Goal: Transaction & Acquisition: Purchase product/service

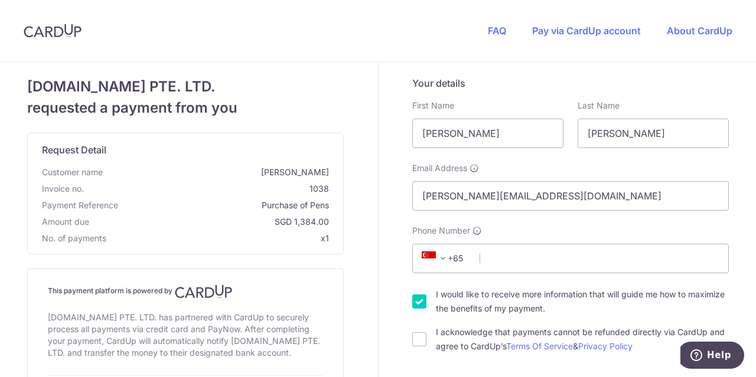
click at [457, 256] on span "+65" at bounding box center [444, 259] width 53 height 14
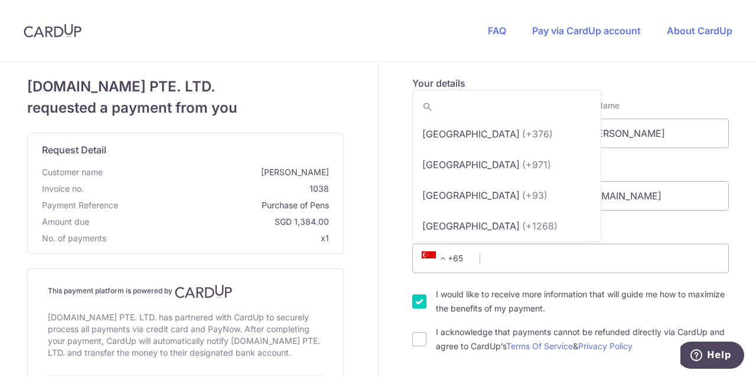
scroll to position [6092, 0]
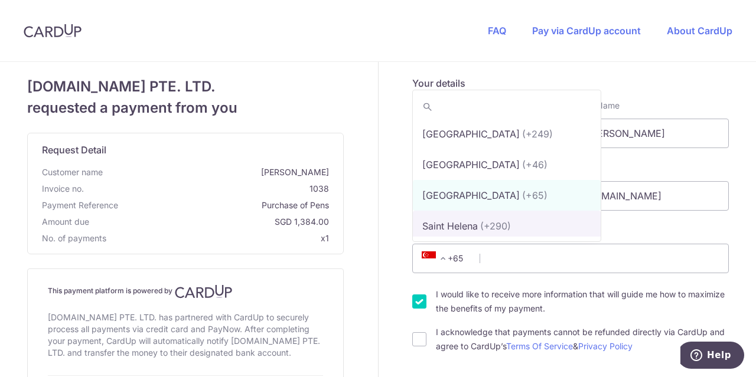
click at [440, 259] on span at bounding box center [443, 259] width 14 height 14
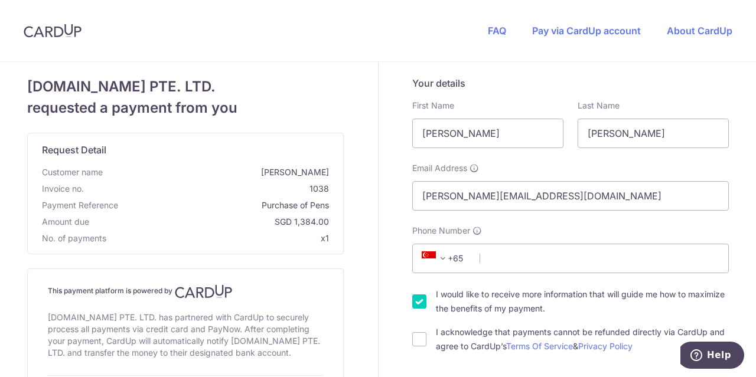
click at [450, 259] on span "+65" at bounding box center [444, 259] width 53 height 14
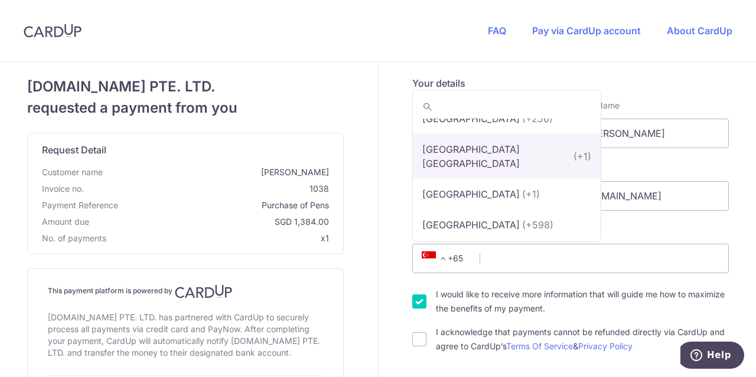
scroll to position [7157, 0]
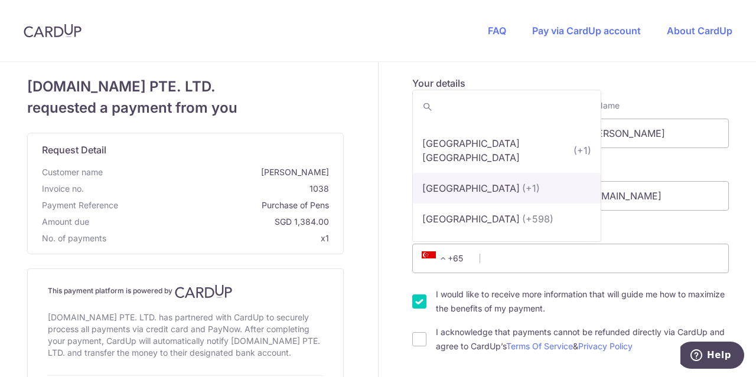
select select "233"
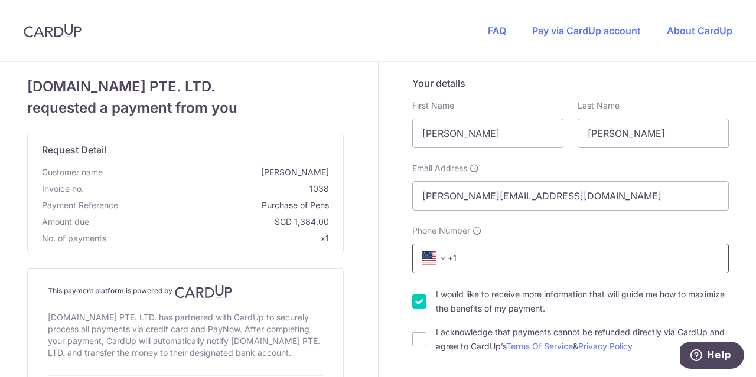
click at [506, 261] on input "Phone Number" at bounding box center [570, 259] width 317 height 30
type input "8187675849"
select select "US"
type input "91352"
type input "[STREET_ADDRESS]"
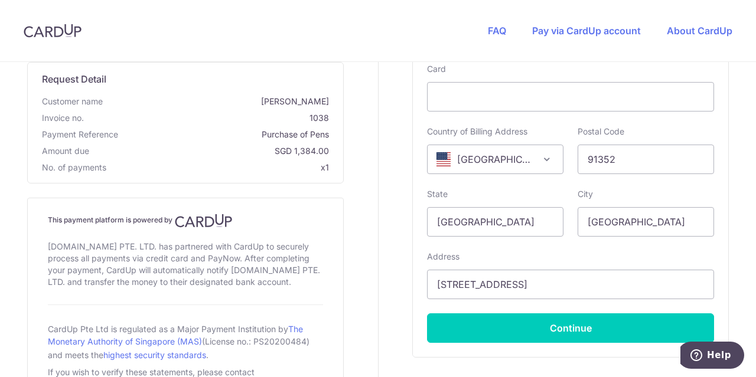
scroll to position [611, 0]
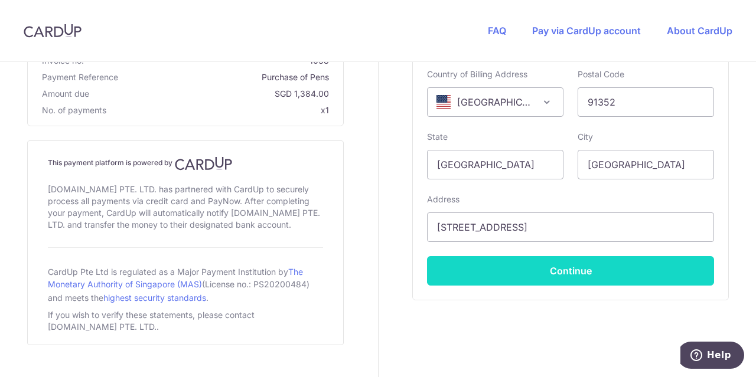
click at [552, 274] on button "Continue" at bounding box center [570, 271] width 287 height 30
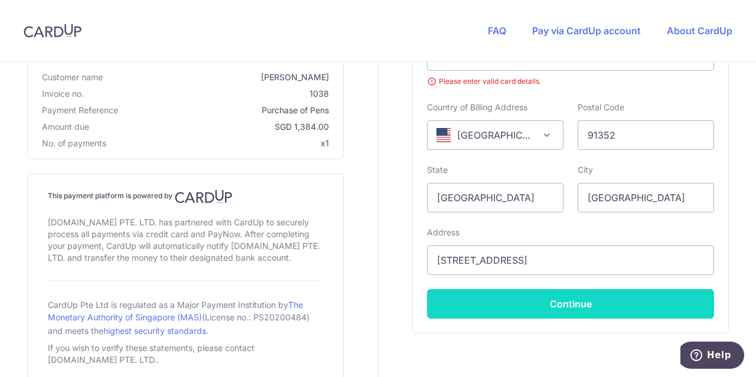
scroll to position [120, 0]
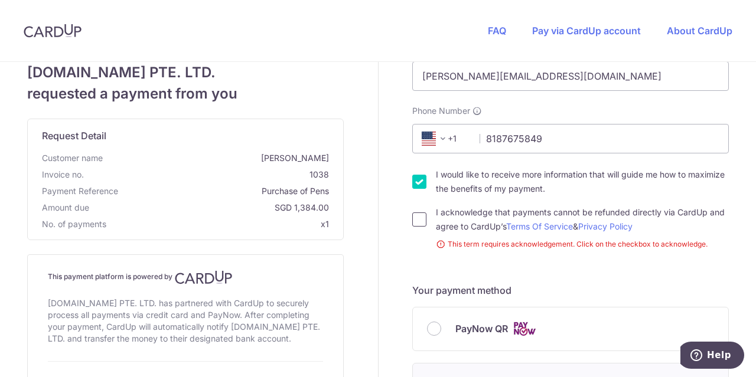
click at [417, 223] on input "I acknowledge that payments cannot be refunded directly via CardUp and agree to…" at bounding box center [419, 220] width 14 height 14
checkbox input "true"
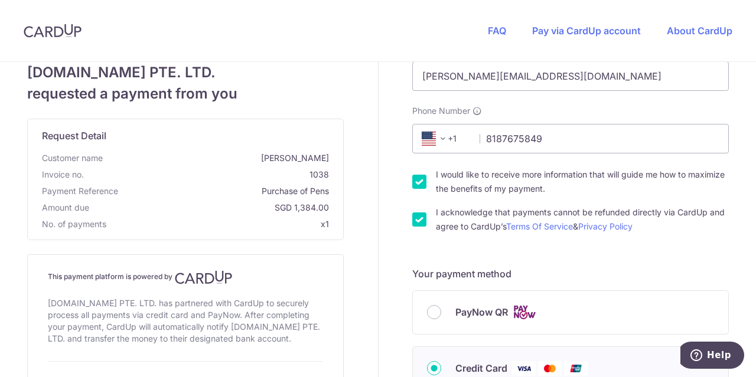
click at [417, 182] on input "I would like to receive more information that will guide me how to maximize the…" at bounding box center [419, 182] width 14 height 14
checkbox input "false"
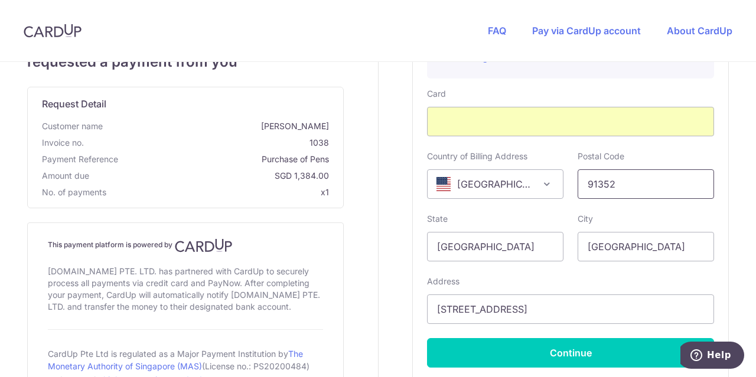
scroll to position [533, 0]
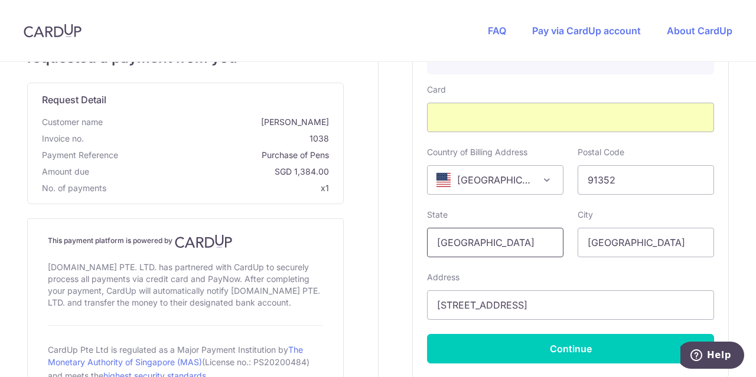
click at [512, 248] on input "[GEOGRAPHIC_DATA]" at bounding box center [495, 243] width 136 height 30
type input "S"
type input "CA"
drag, startPoint x: 634, startPoint y: 244, endPoint x: 551, endPoint y: 240, distance: 82.8
click at [551, 240] on div "State CA Please enter a valid state name City Singapore" at bounding box center [570, 233] width 301 height 48
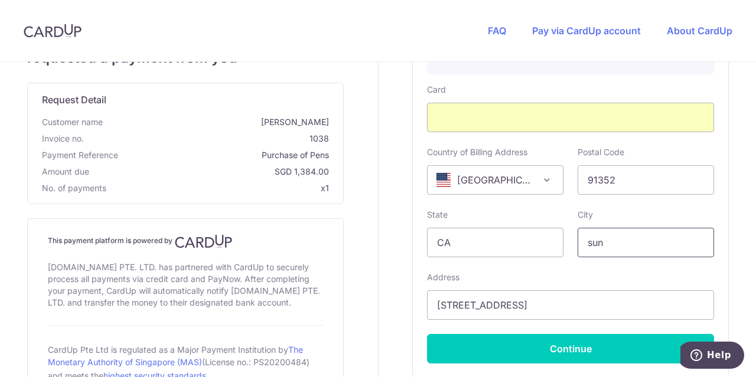
type input "[GEOGRAPHIC_DATA]"
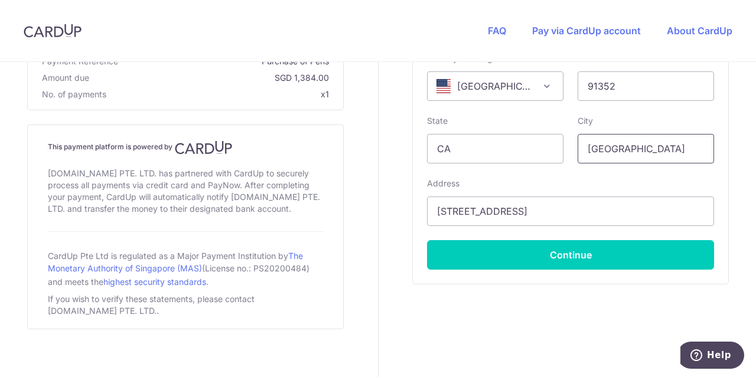
scroll to position [634, 0]
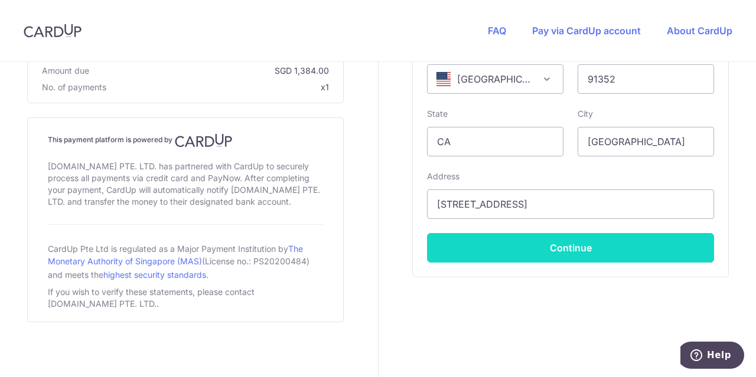
click at [554, 253] on button "Continue" at bounding box center [570, 248] width 287 height 30
type input "**** 9378"
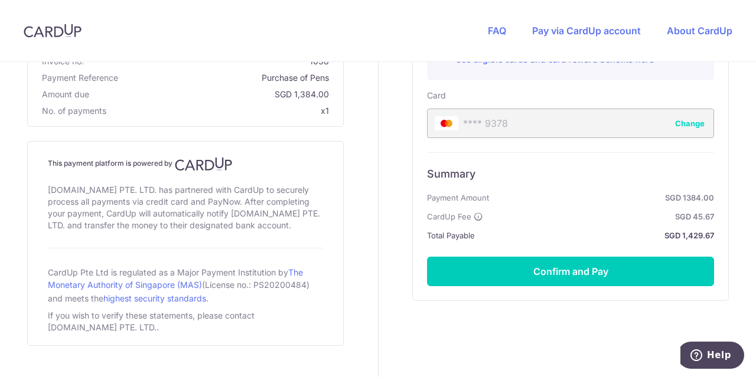
scroll to position [530, 0]
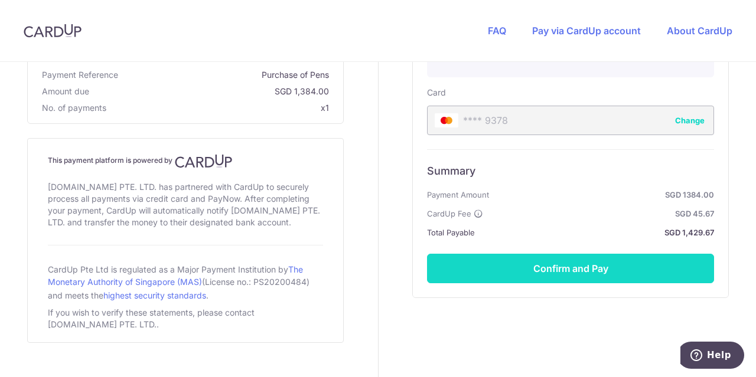
click at [563, 267] on button "Confirm and Pay" at bounding box center [570, 269] width 287 height 30
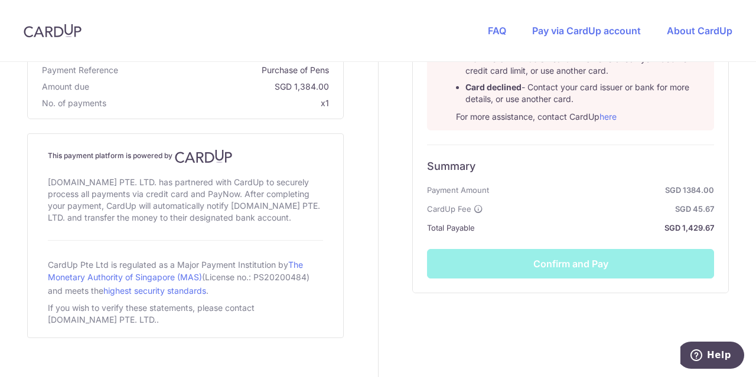
scroll to position [650, 0]
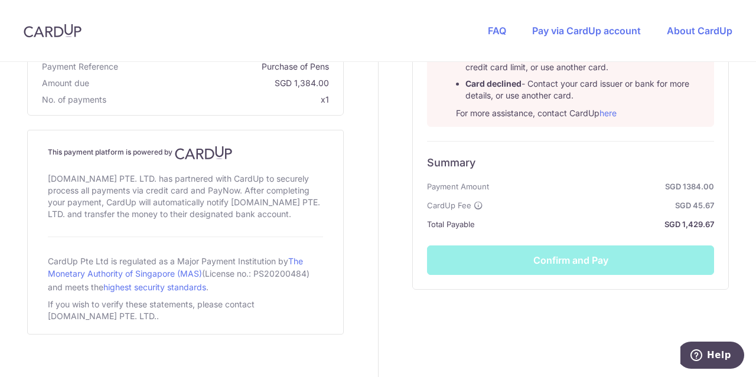
click at [565, 264] on div "Summary Payment Amount SGD 1384.00 CardUp Fee SGD 45.67 Total Payable SGD 1,429…" at bounding box center [570, 208] width 287 height 134
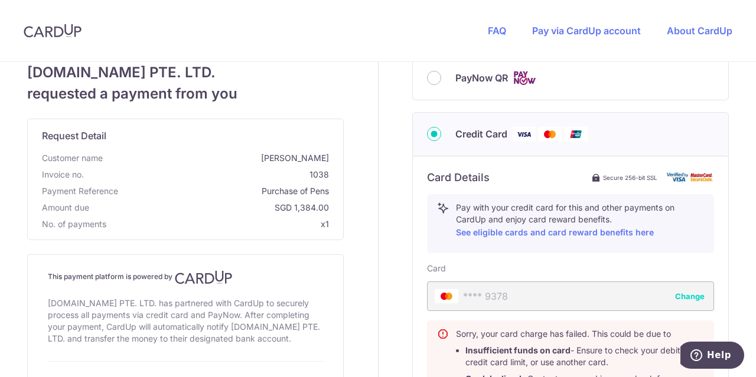
scroll to position [354, 0]
click at [685, 294] on button "Change" at bounding box center [690, 297] width 30 height 12
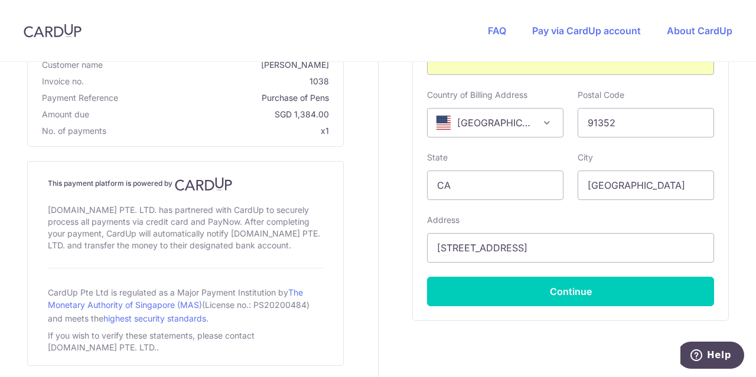
scroll to position [634, 0]
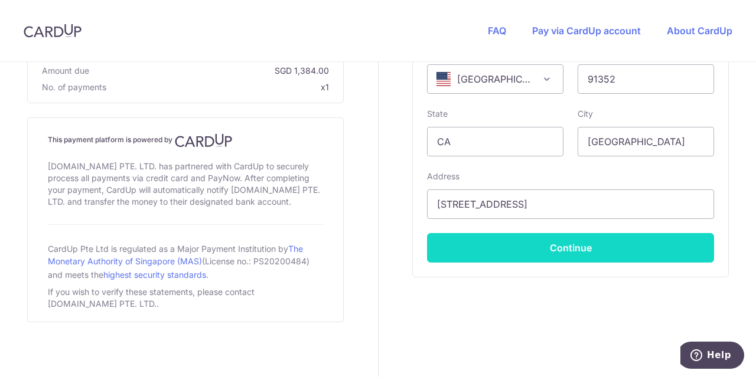
click at [569, 245] on button "Continue" at bounding box center [570, 248] width 287 height 30
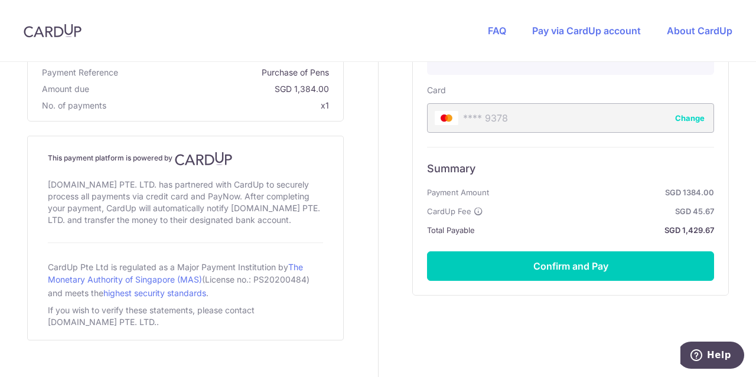
scroll to position [551, 0]
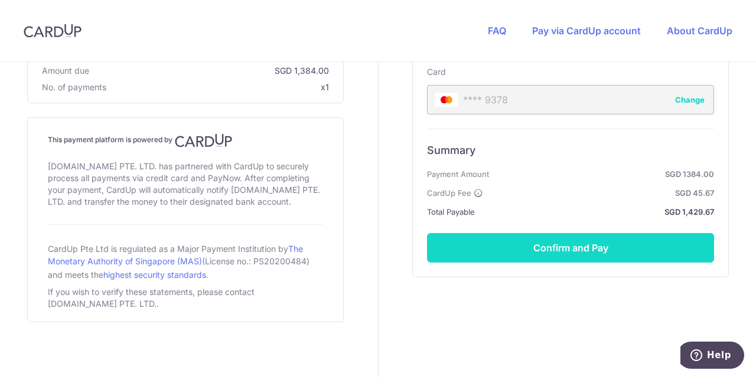
click at [561, 242] on button "Confirm and Pay" at bounding box center [570, 248] width 287 height 30
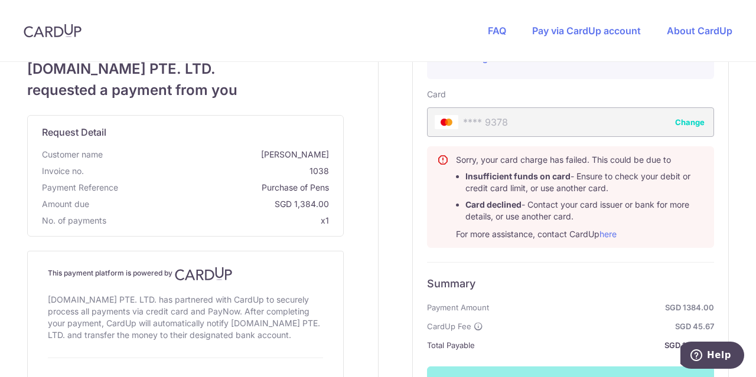
scroll to position [591, 0]
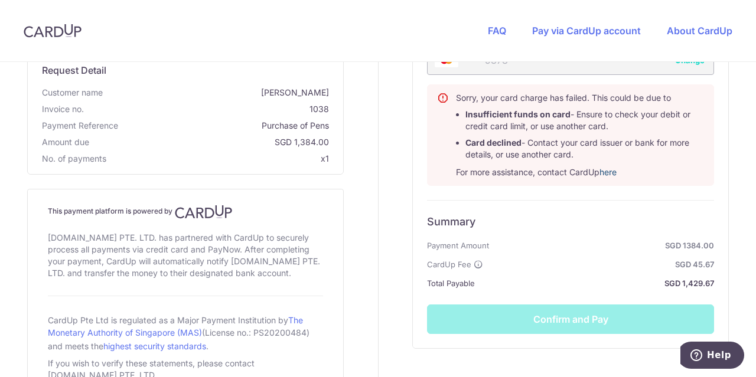
click at [607, 172] on link "here" at bounding box center [608, 172] width 17 height 10
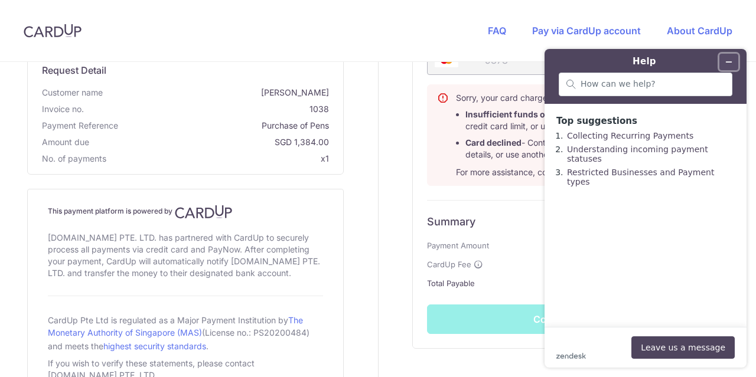
click at [730, 60] on icon "Minimize widget" at bounding box center [729, 62] width 8 height 8
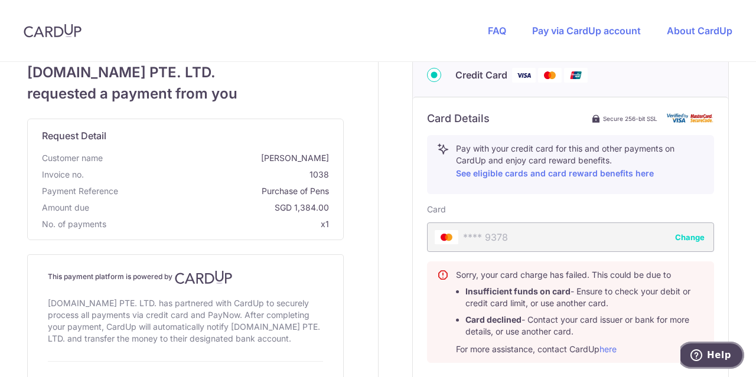
scroll to position [473, 0]
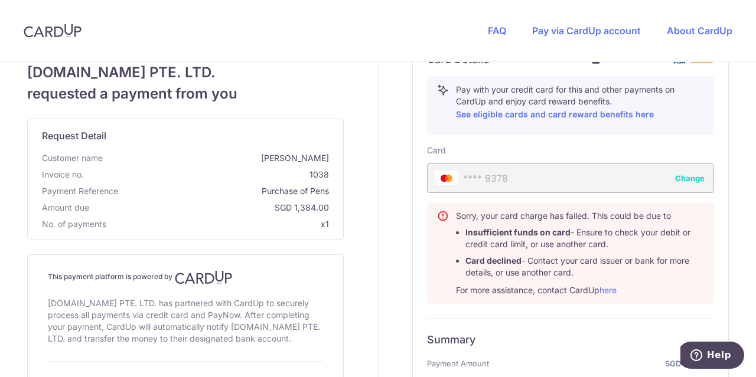
click at [687, 174] on button "Change" at bounding box center [690, 178] width 30 height 12
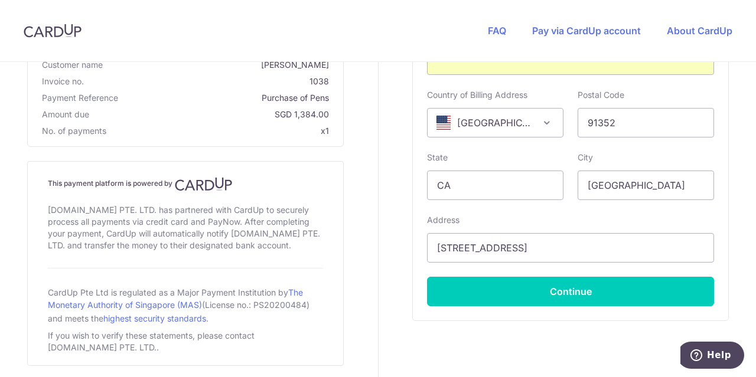
scroll to position [634, 0]
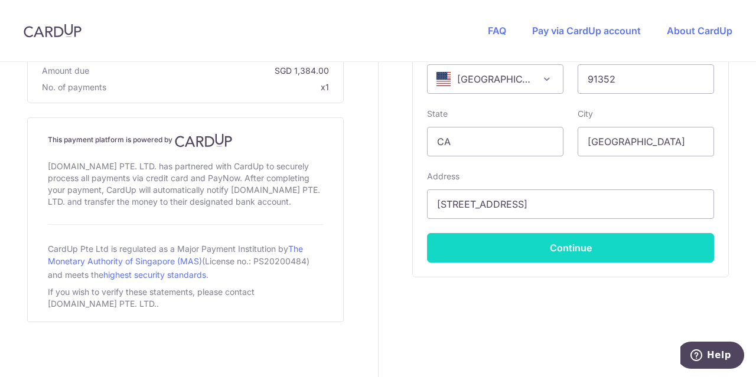
click at [577, 246] on button "Continue" at bounding box center [570, 248] width 287 height 30
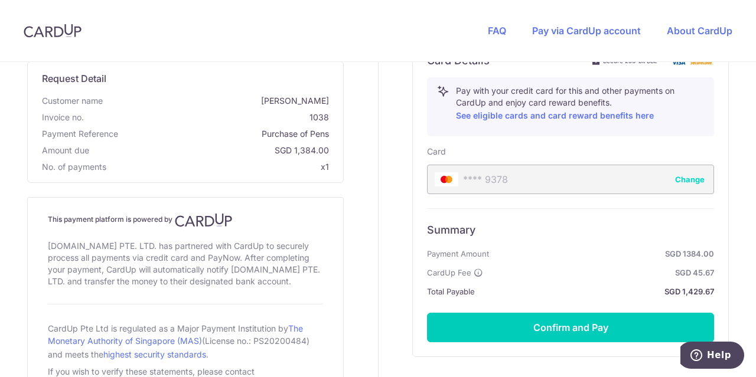
scroll to position [530, 0]
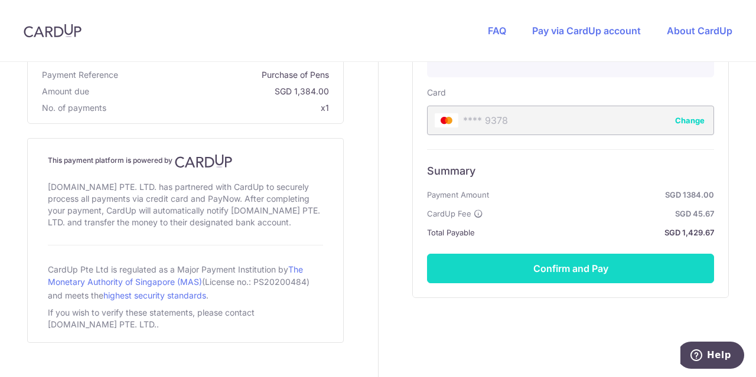
click at [561, 271] on button "Confirm and Pay" at bounding box center [570, 269] width 287 height 30
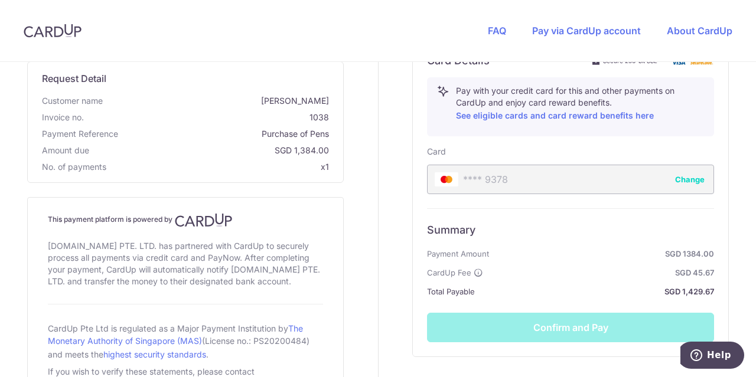
scroll to position [412, 0]
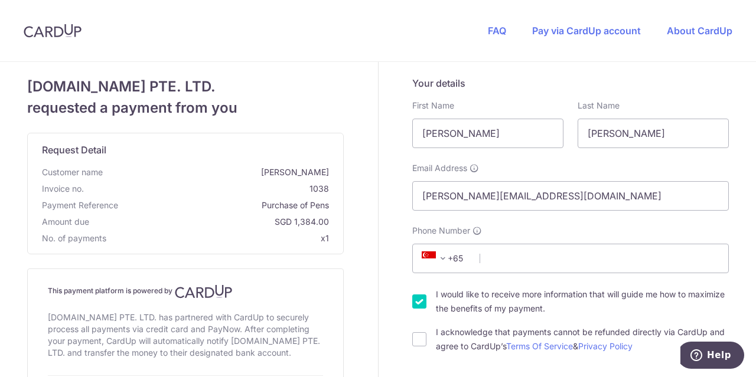
click at [443, 261] on span at bounding box center [443, 259] width 14 height 14
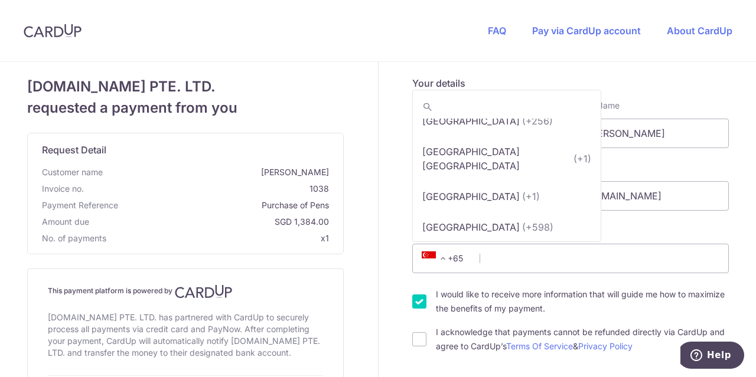
scroll to position [7155, 0]
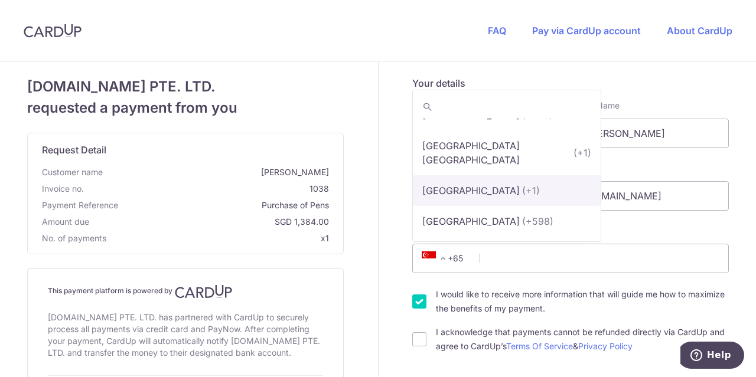
select select "233"
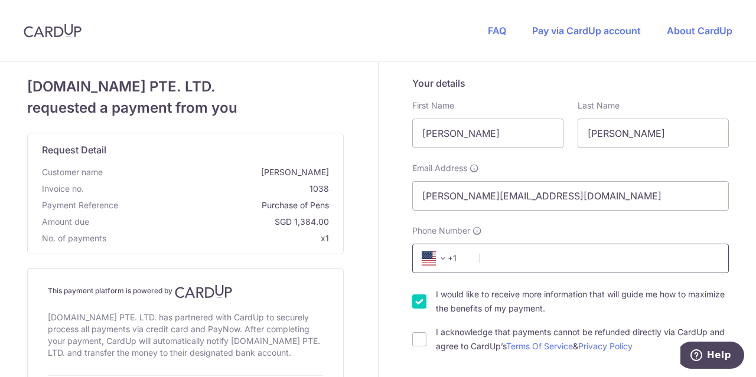
click at [505, 261] on input "Phone Number" at bounding box center [570, 259] width 317 height 30
type input "8187675849"
select select "US"
type input "91352"
type input "[STREET_ADDRESS]"
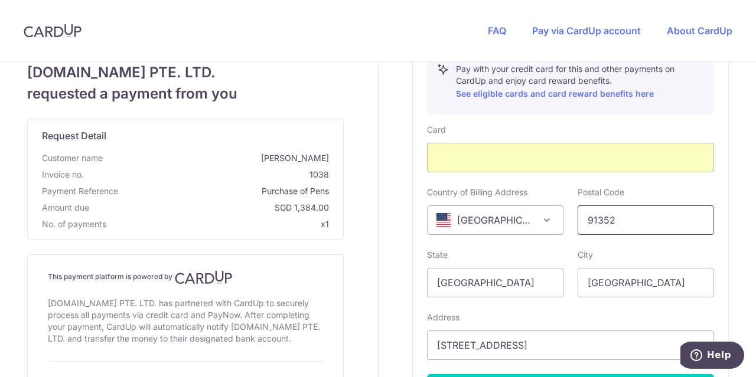
scroll to position [552, 0]
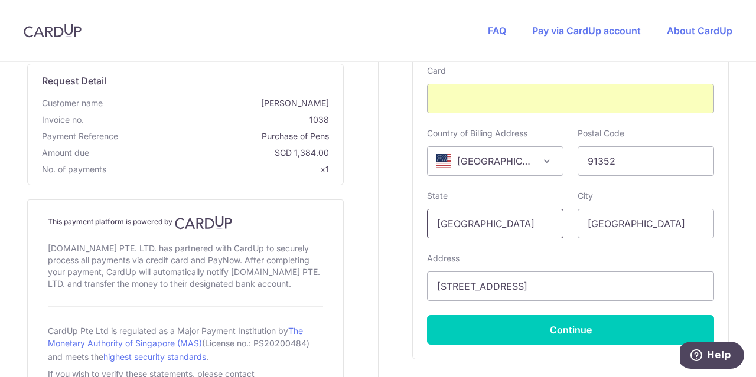
drag, startPoint x: 493, startPoint y: 226, endPoint x: 427, endPoint y: 222, distance: 65.7
click at [427, 222] on input "[GEOGRAPHIC_DATA]" at bounding box center [495, 224] width 136 height 30
type input "CA"
drag, startPoint x: 646, startPoint y: 220, endPoint x: 577, endPoint y: 217, distance: 69.2
click at [578, 217] on input "[GEOGRAPHIC_DATA]" at bounding box center [646, 224] width 136 height 30
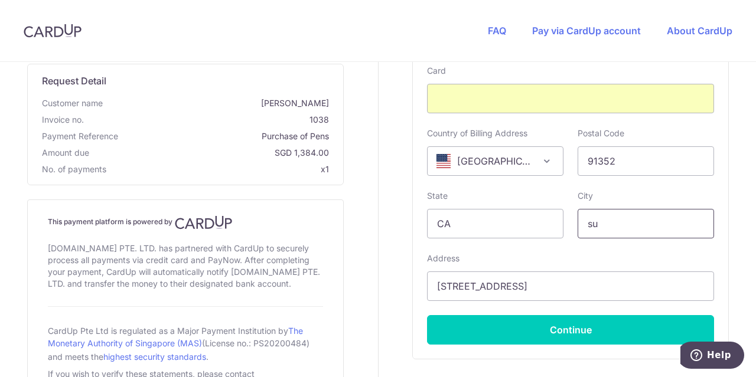
type input "[GEOGRAPHIC_DATA]"
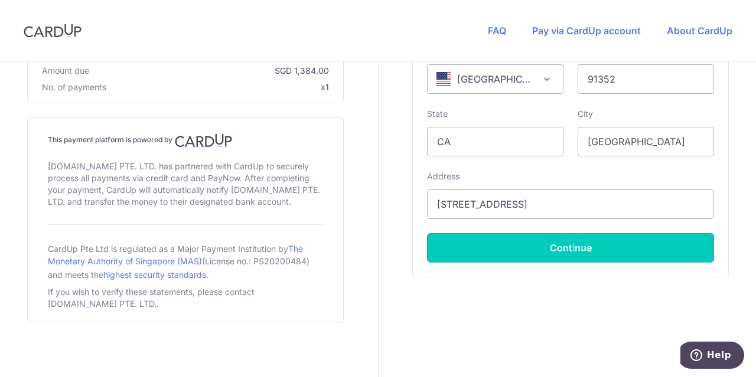
click at [569, 244] on button "Continue" at bounding box center [570, 248] width 287 height 30
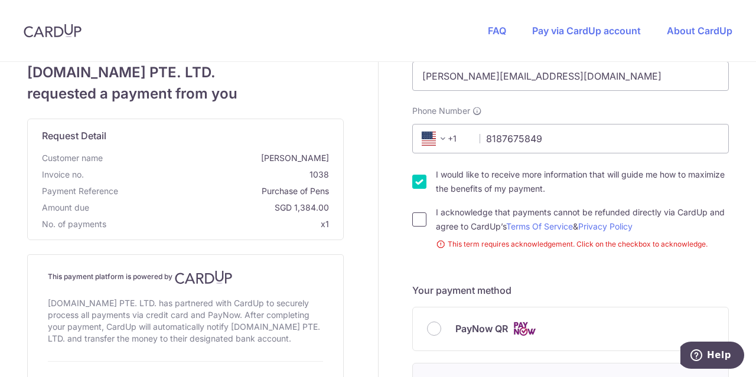
click at [415, 221] on input "I acknowledge that payments cannot be refunded directly via CardUp and agree to…" at bounding box center [419, 220] width 14 height 14
checkbox input "true"
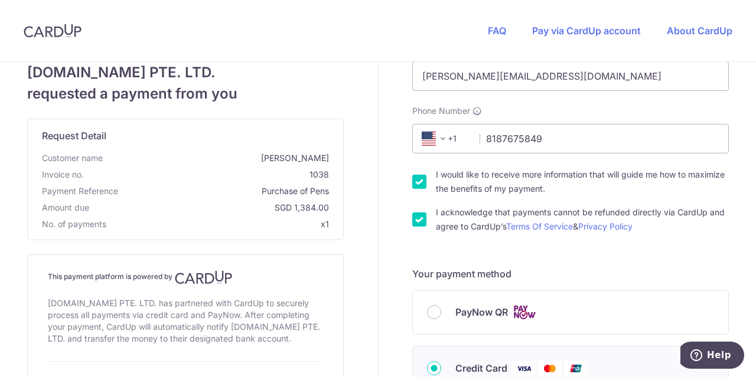
click at [414, 187] on input "I would like to receive more information that will guide me how to maximize the…" at bounding box center [419, 182] width 14 height 14
checkbox input "false"
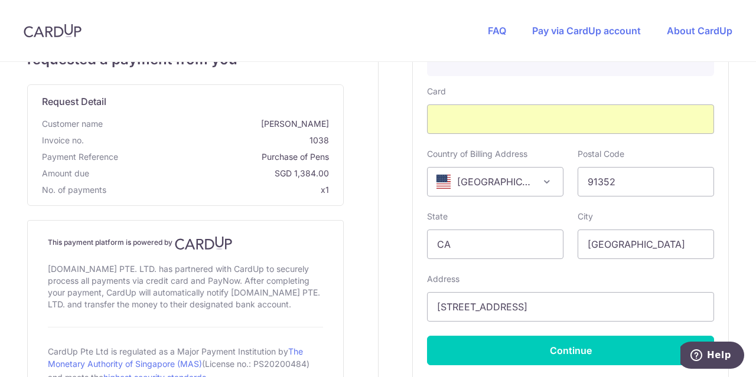
scroll to position [591, 0]
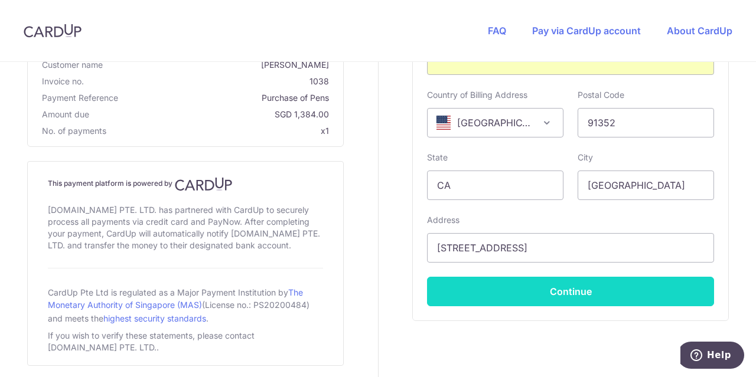
click at [570, 295] on button "Continue" at bounding box center [570, 292] width 287 height 30
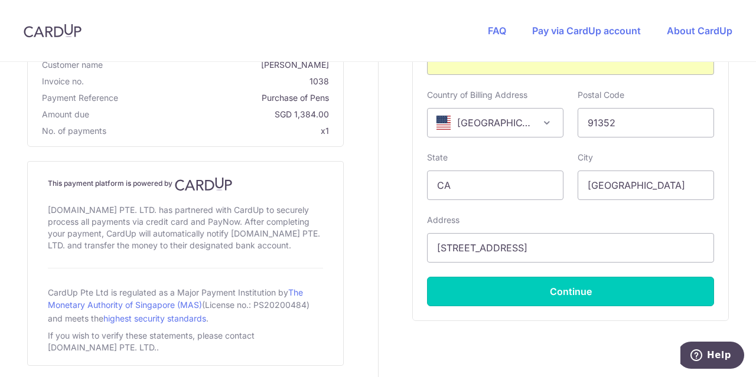
type input "**** 9378"
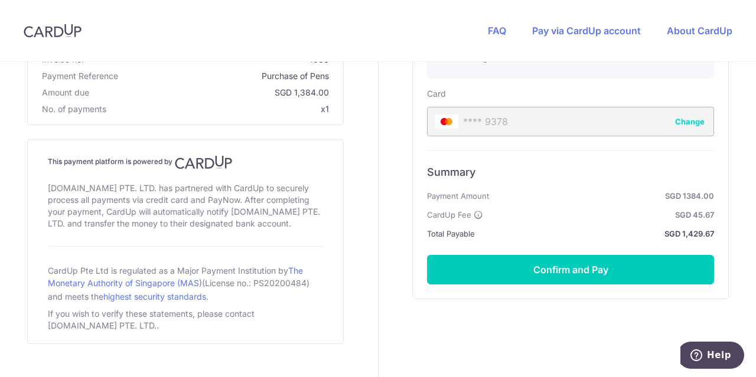
scroll to position [530, 0]
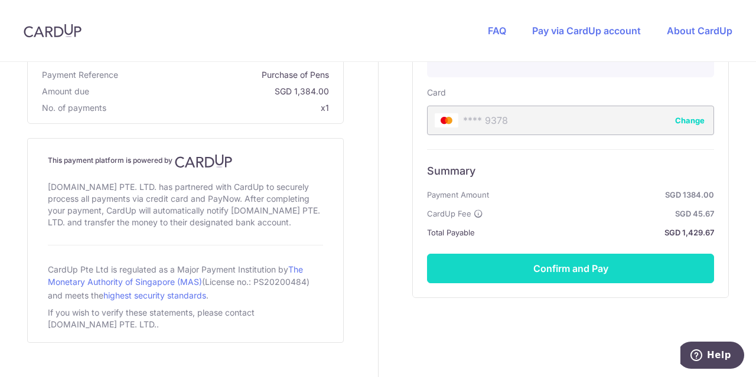
click at [570, 264] on button "Confirm and Pay" at bounding box center [570, 269] width 287 height 30
